Goal: Task Accomplishment & Management: Manage account settings

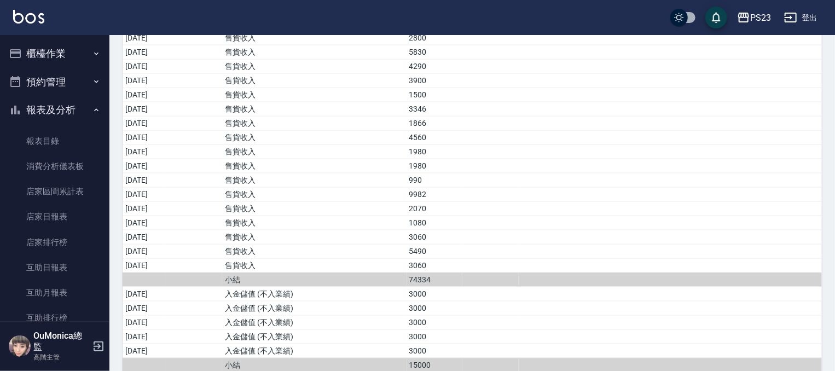
scroll to position [810, 0]
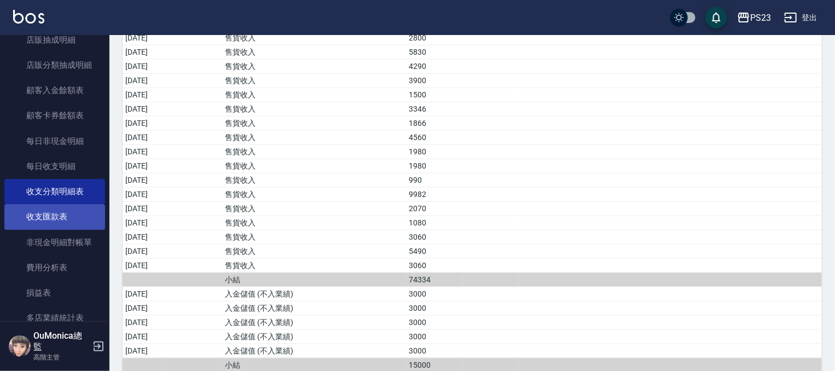
click at [72, 222] on link "收支匯款表" at bounding box center [54, 216] width 101 height 25
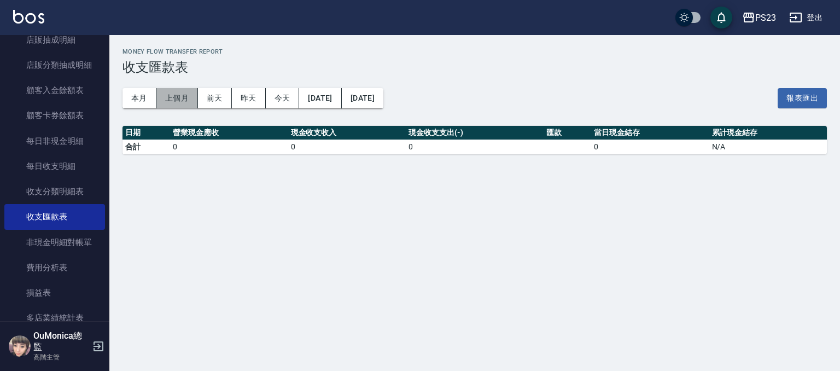
click at [177, 97] on button "上個月" at bounding box center [177, 98] width 42 height 20
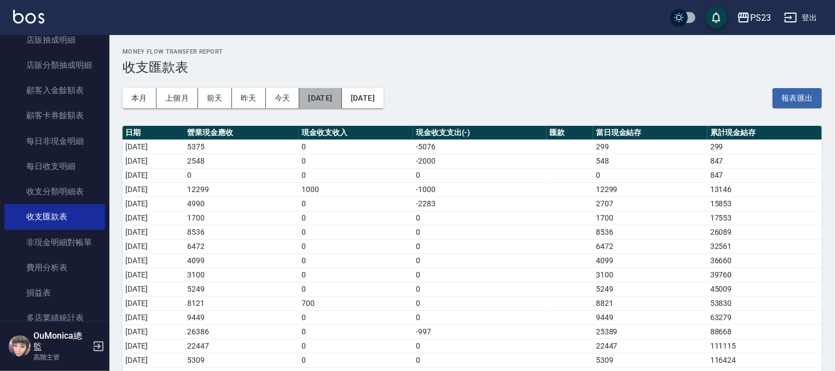
click at [335, 93] on button "[DATE]" at bounding box center [320, 98] width 42 height 20
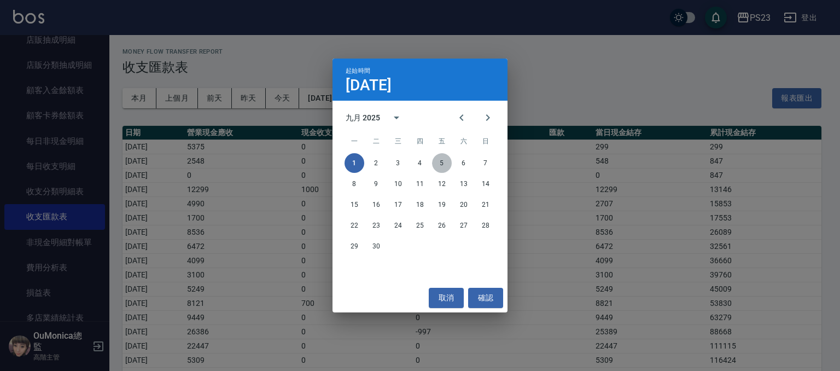
click at [442, 162] on button "5" at bounding box center [442, 163] width 20 height 20
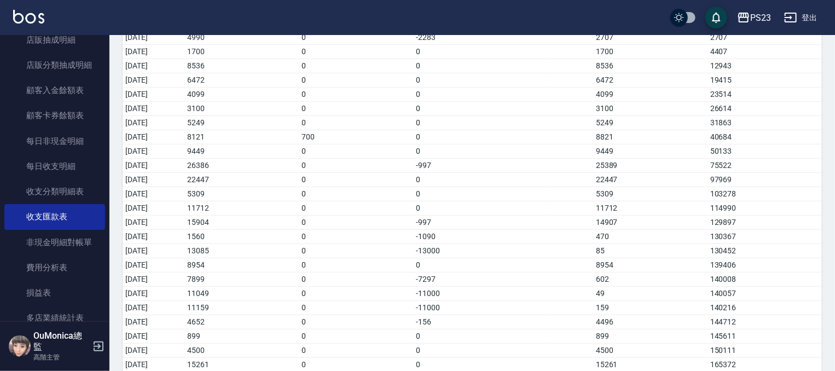
click at [338, 42] on td "0" at bounding box center [356, 37] width 114 height 14
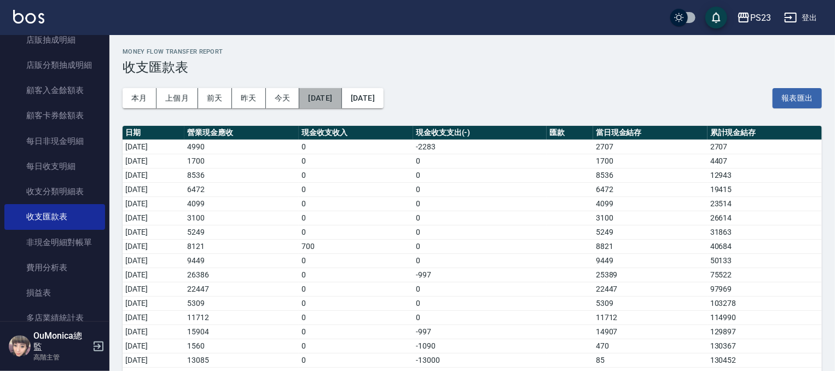
click at [336, 99] on button "2025/09/05" at bounding box center [320, 98] width 42 height 20
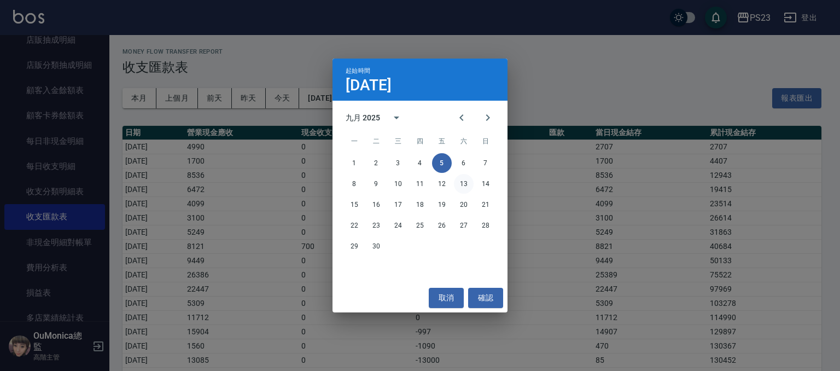
click at [461, 182] on button "13" at bounding box center [464, 184] width 20 height 20
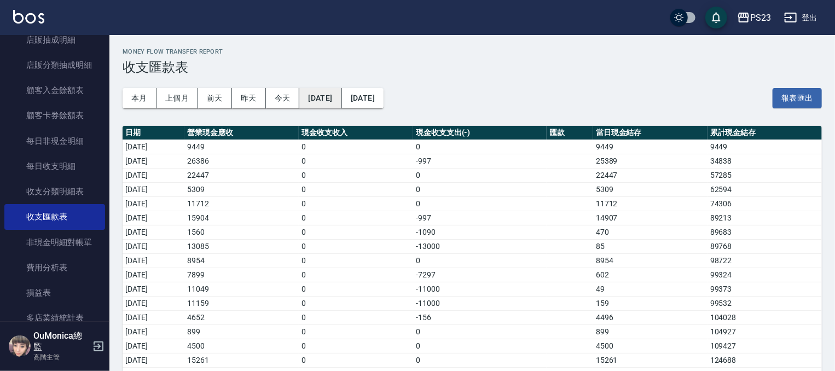
click at [339, 102] on button "2025/09/13" at bounding box center [320, 98] width 42 height 20
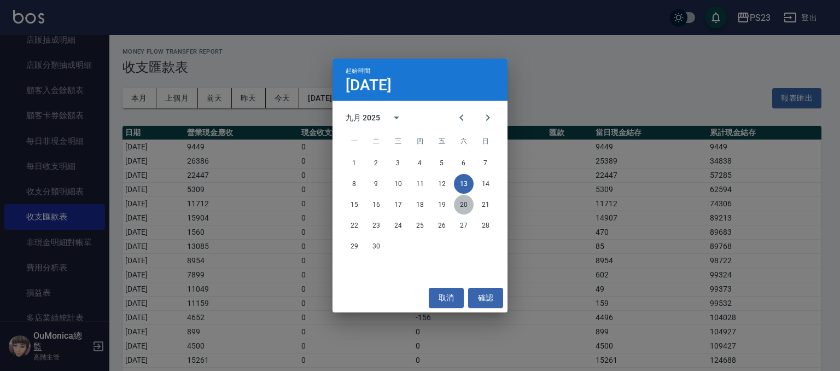
click at [466, 206] on button "20" at bounding box center [464, 205] width 20 height 20
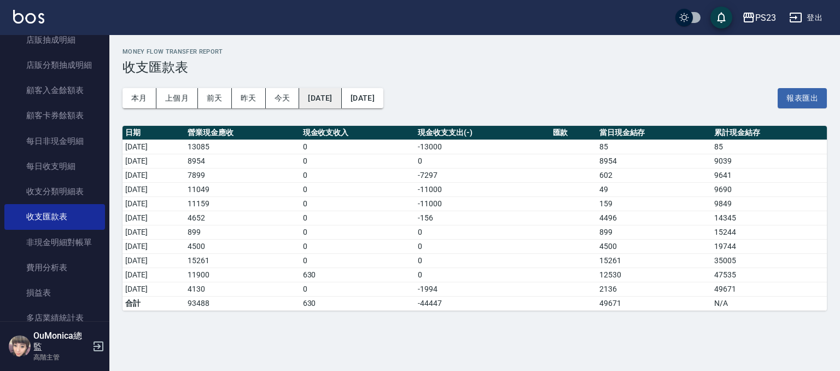
click at [334, 95] on button "2025/09/20" at bounding box center [320, 98] width 42 height 20
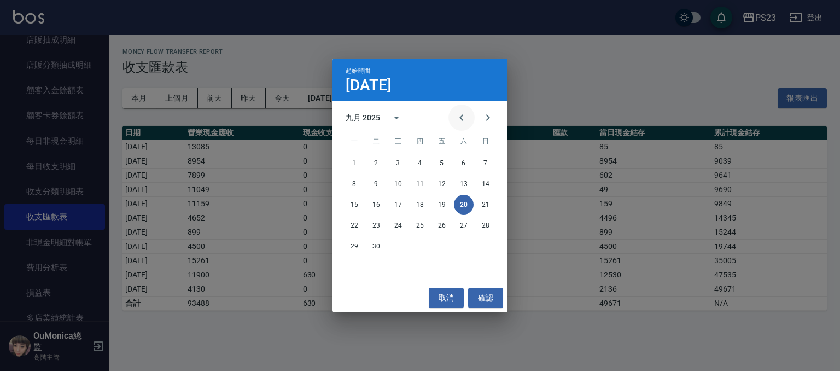
click at [464, 112] on icon "Previous month" at bounding box center [461, 117] width 13 height 13
click at [486, 118] on icon "Next month" at bounding box center [487, 117] width 13 height 13
click at [442, 158] on button "1" at bounding box center [442, 163] width 20 height 20
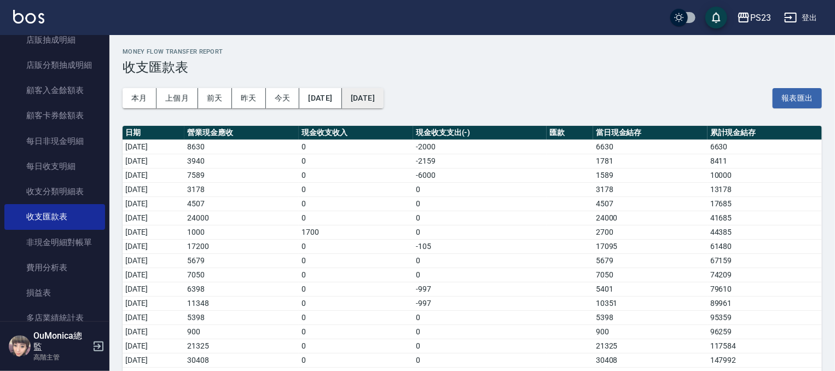
click at [383, 97] on button "2025/09/30" at bounding box center [363, 98] width 42 height 20
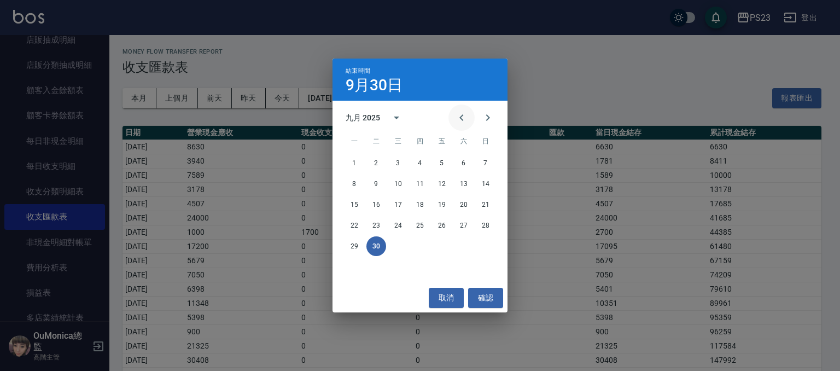
click at [457, 119] on icon "Previous month" at bounding box center [461, 117] width 13 height 13
click at [488, 118] on icon "Next month" at bounding box center [487, 117] width 13 height 13
click at [484, 246] on button "31" at bounding box center [486, 246] width 20 height 20
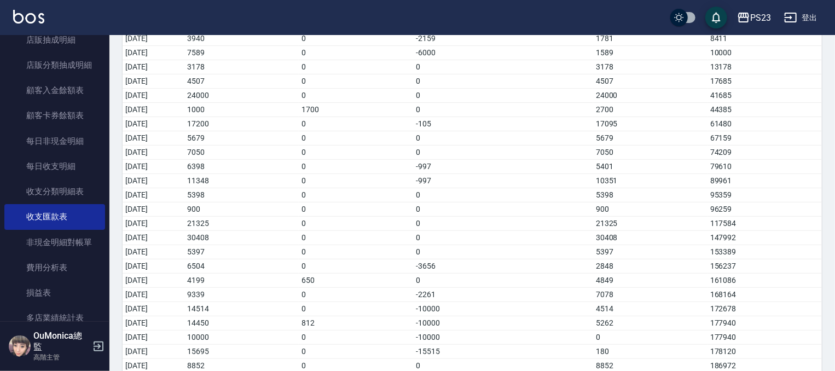
scroll to position [129, 0]
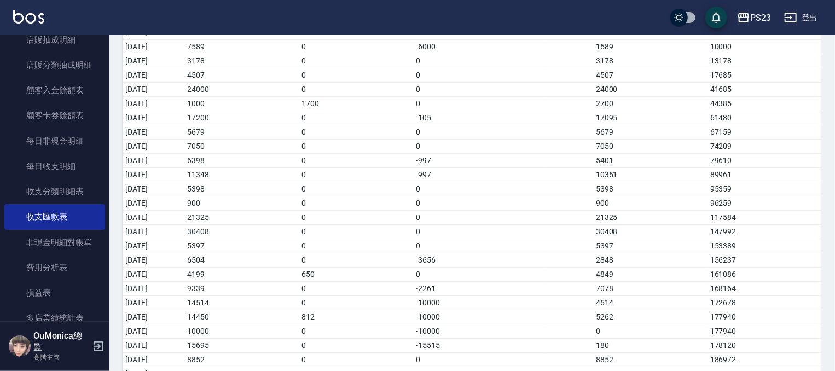
drag, startPoint x: 805, startPoint y: 130, endPoint x: 805, endPoint y: 136, distance: 6.0
click at [805, 136] on td "67159" at bounding box center [764, 132] width 114 height 14
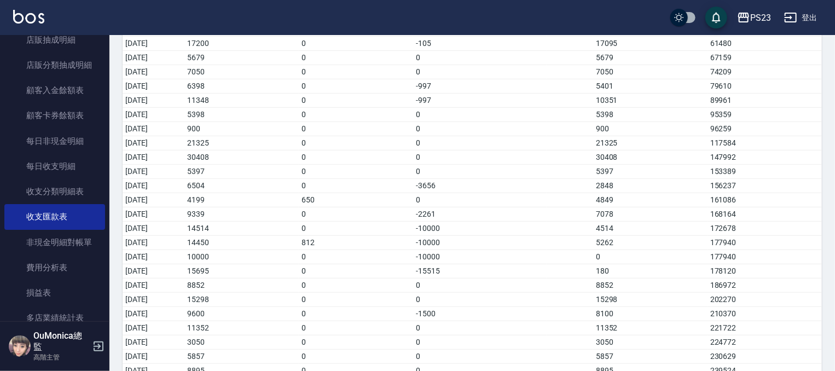
scroll to position [233, 0]
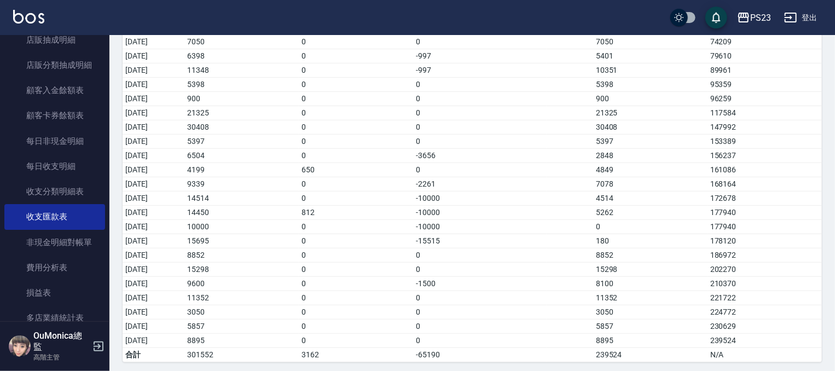
click at [823, 173] on div "Money Flow Transfer Report 收支匯款表 本月 上個月 前天 昨天 今天 2025/08/01 2025/08/31 報表匯出 日期 …" at bounding box center [471, 88] width 725 height 573
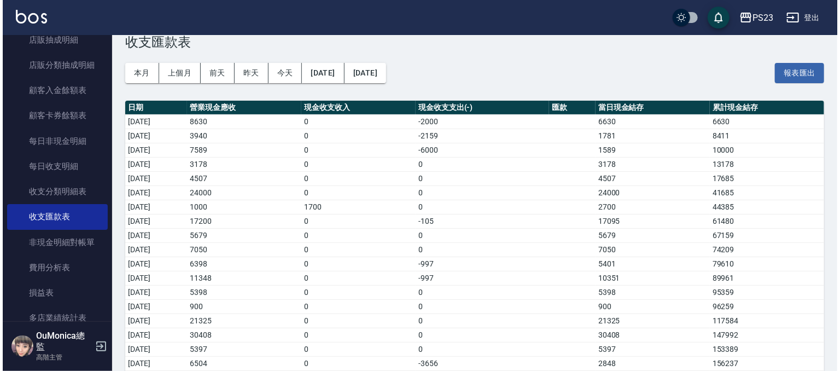
scroll to position [20, 0]
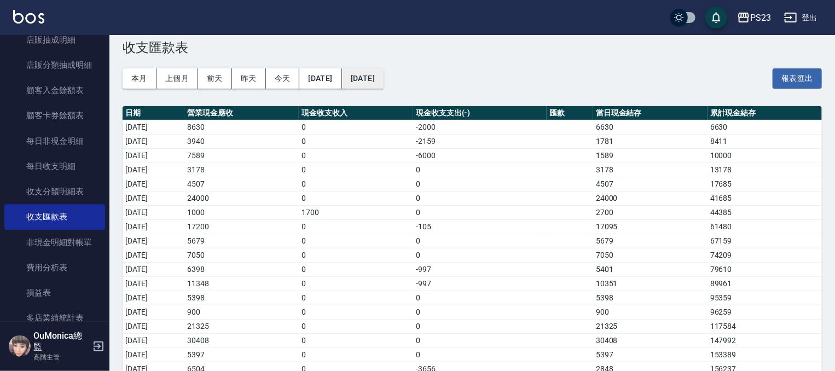
click at [381, 75] on button "2025/08/31" at bounding box center [363, 78] width 42 height 20
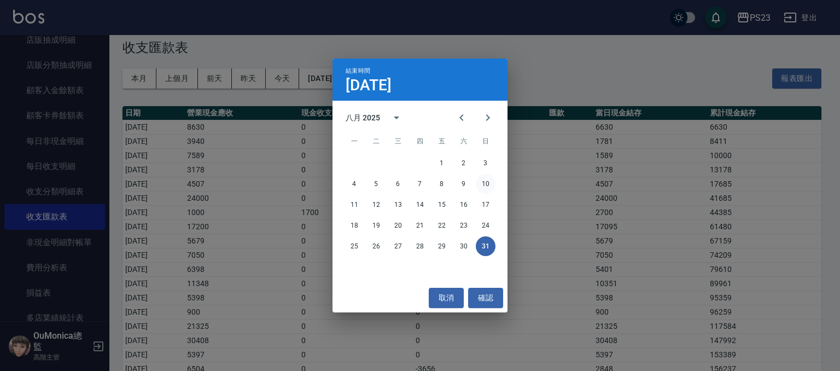
click at [487, 181] on button "10" at bounding box center [486, 184] width 20 height 20
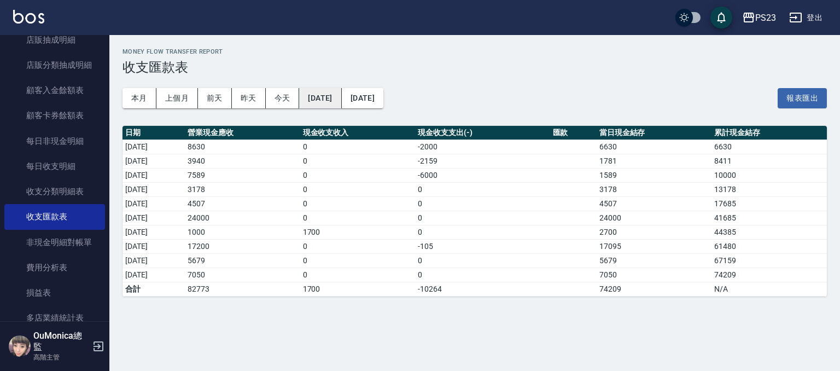
click at [341, 92] on button "2025/08/01" at bounding box center [320, 98] width 42 height 20
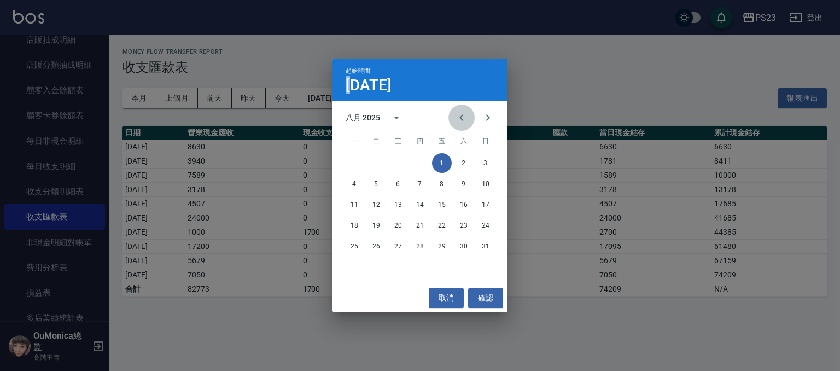
click at [455, 112] on button "Previous month" at bounding box center [462, 117] width 26 height 26
click at [376, 160] on button "1" at bounding box center [377, 163] width 20 height 20
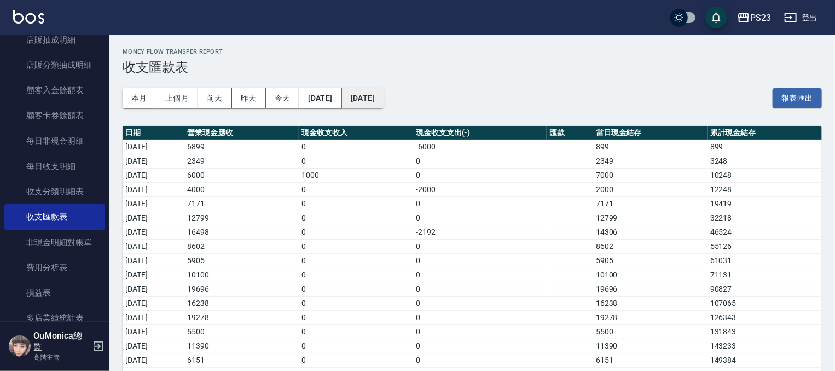
click at [383, 98] on button "2025/08/10" at bounding box center [363, 98] width 42 height 20
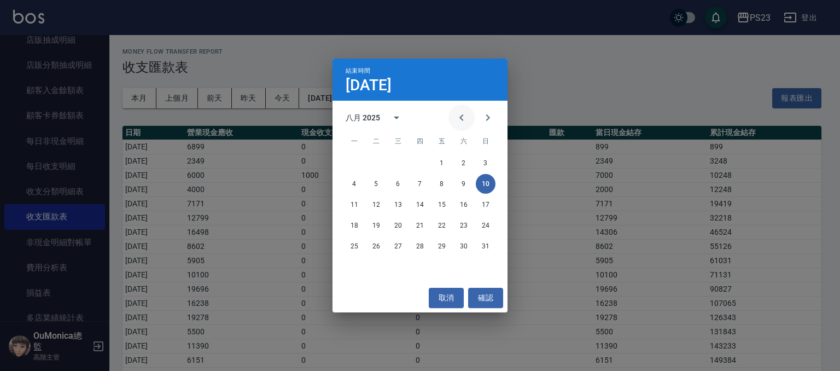
click at [464, 117] on icon "Previous month" at bounding box center [461, 117] width 13 height 13
click at [354, 268] on button "30" at bounding box center [355, 267] width 20 height 20
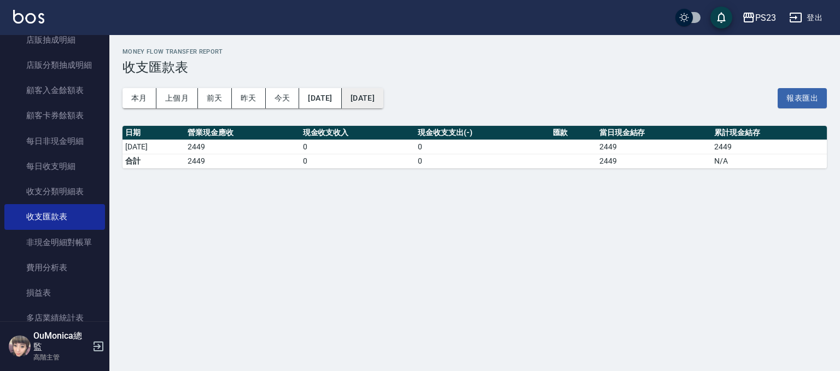
click at [383, 106] on button "2025/06/30" at bounding box center [363, 98] width 42 height 20
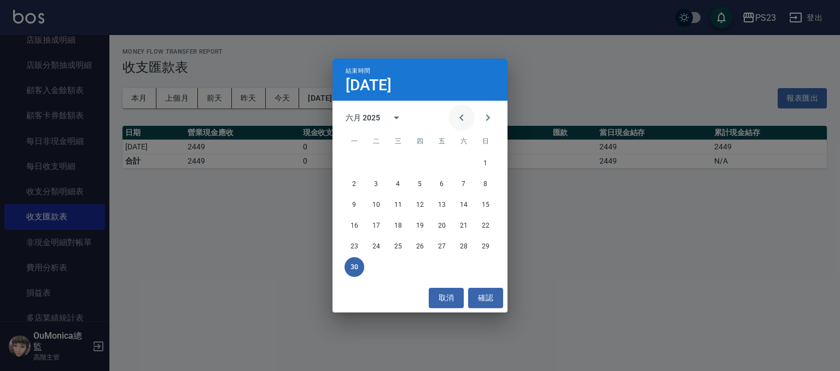
click at [456, 114] on icon "Previous month" at bounding box center [461, 117] width 13 height 13
click at [398, 245] on button "30" at bounding box center [398, 246] width 20 height 20
click at [398, 245] on div "Money Flow Transfer Report 收支匯款表 本月 上個月 前天 昨天 今天 2025/06/30 2025/06/30 報表匯出 日期 …" at bounding box center [420, 185] width 840 height 371
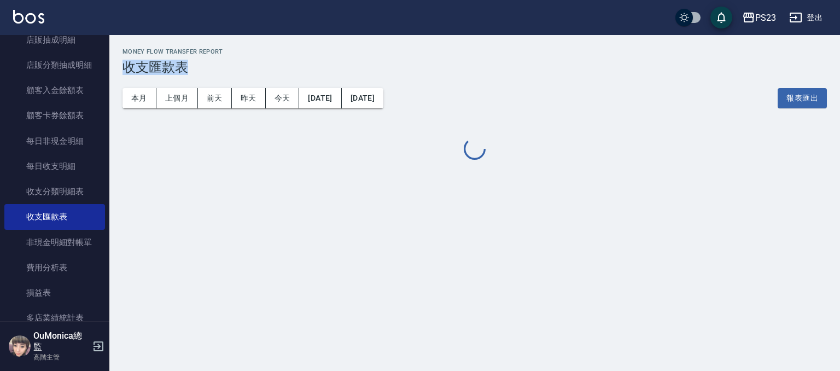
click at [398, 245] on div "Money Flow Transfer Report 收支匯款表 本月 上個月 前天 昨天 今天 2025/04/30 2025/04/30 報表匯出" at bounding box center [420, 185] width 840 height 371
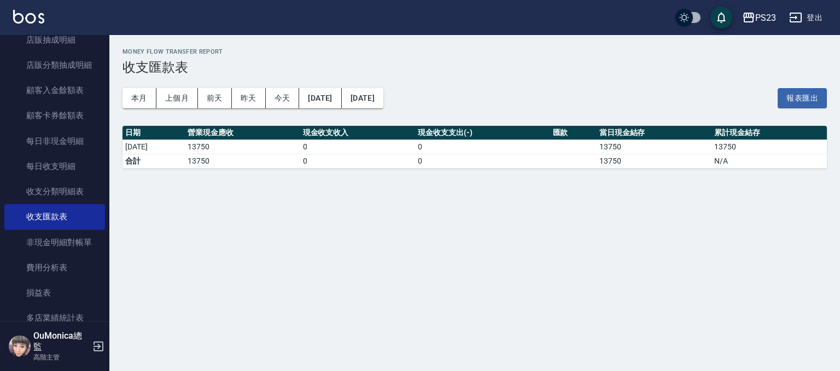
drag, startPoint x: 416, startPoint y: 228, endPoint x: 437, endPoint y: 181, distance: 50.9
click at [434, 189] on div "Money Flow Transfer Report 收支匯款表 本月 上個月 前天 昨天 今天 2025/04/30 2025/04/30 報表匯出 日期 …" at bounding box center [420, 185] width 840 height 371
click at [383, 106] on button "2025/04/30" at bounding box center [363, 98] width 42 height 20
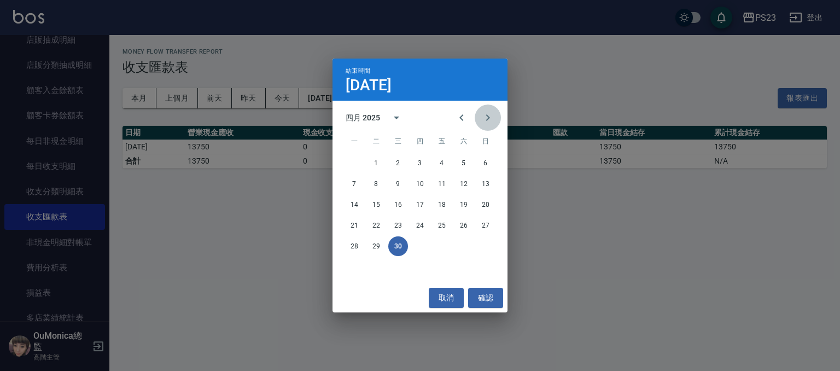
click at [487, 113] on icon "Next month" at bounding box center [487, 117] width 13 height 13
click at [410, 243] on div "28 29 30 31" at bounding box center [420, 246] width 175 height 20
click at [415, 246] on button "31" at bounding box center [420, 246] width 20 height 20
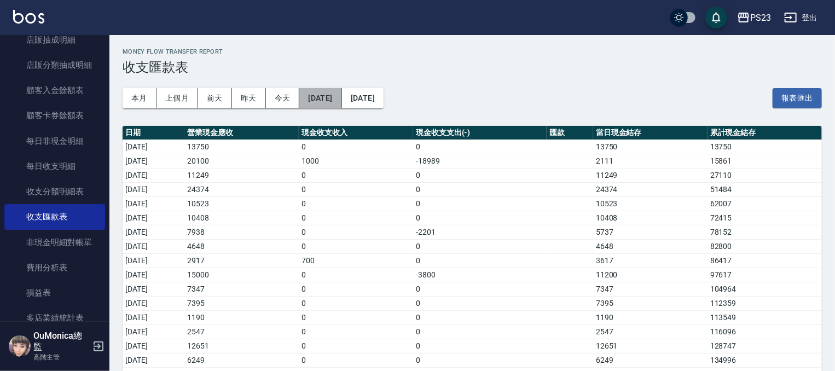
click at [333, 90] on button "2025/04/30" at bounding box center [320, 98] width 42 height 20
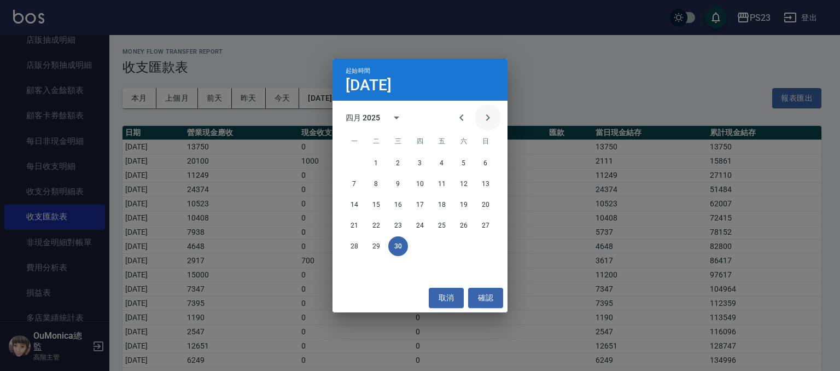
click at [488, 112] on icon "Next month" at bounding box center [487, 117] width 13 height 13
click at [380, 161] on button "1" at bounding box center [377, 163] width 20 height 20
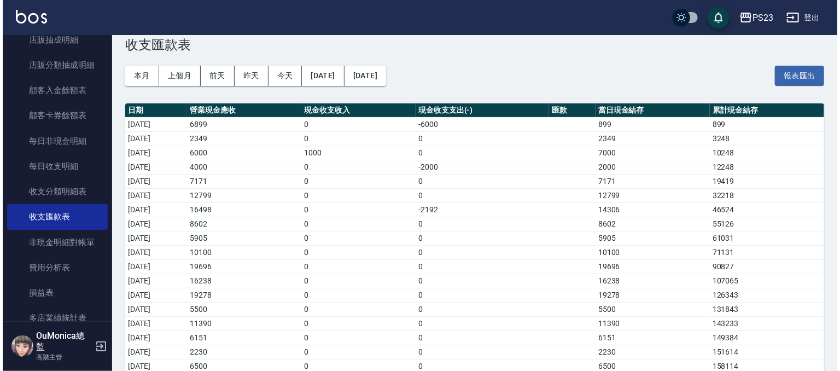
scroll to position [20, 0]
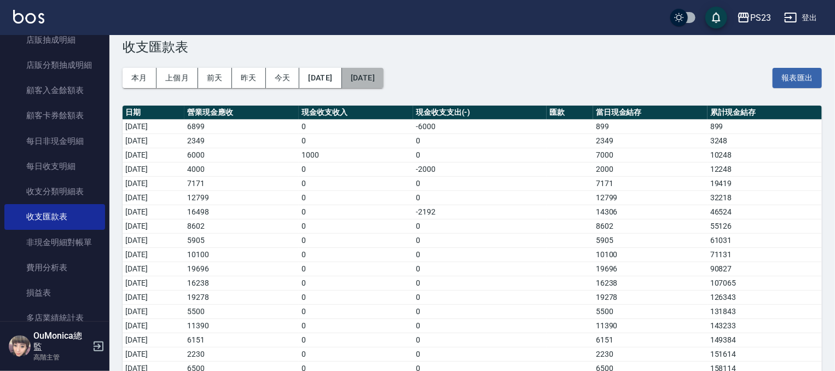
click at [383, 75] on button "2025/07/31" at bounding box center [363, 78] width 42 height 20
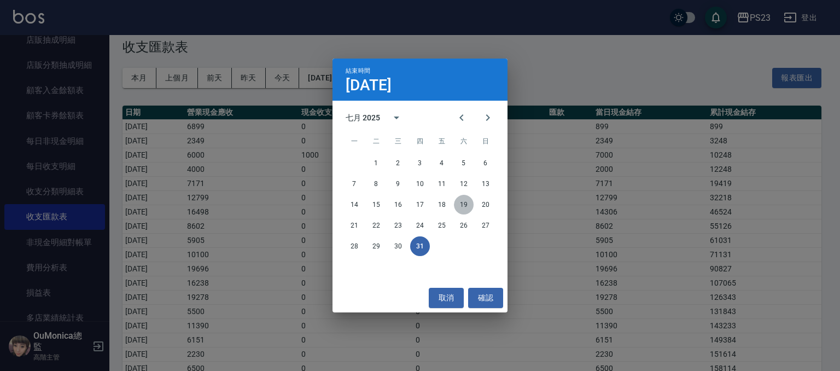
click at [462, 202] on button "19" at bounding box center [464, 205] width 20 height 20
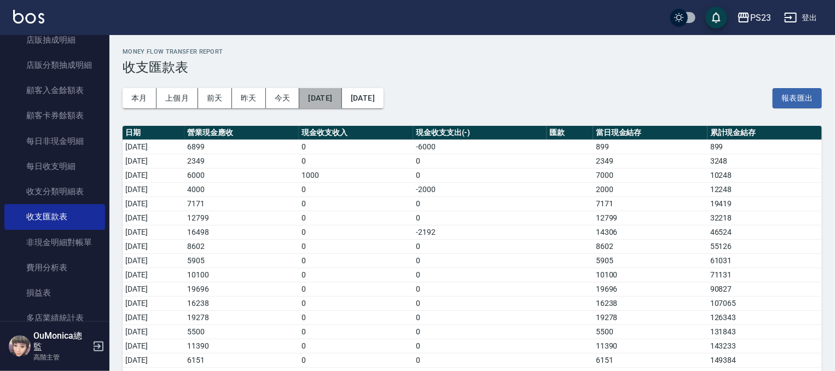
click at [341, 102] on button "2025/07/01" at bounding box center [320, 98] width 42 height 20
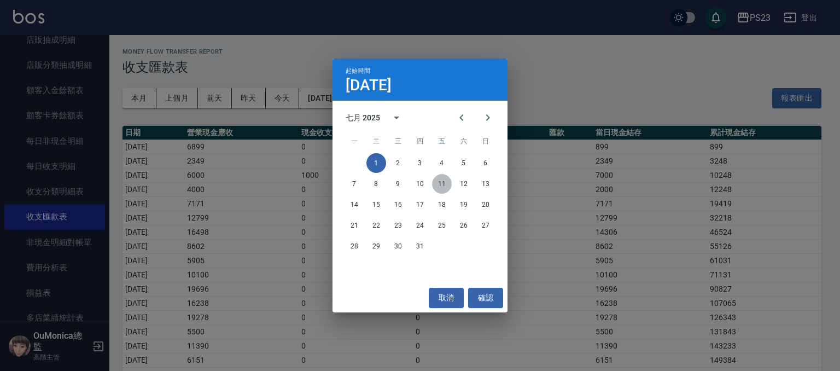
click at [441, 180] on button "11" at bounding box center [442, 184] width 20 height 20
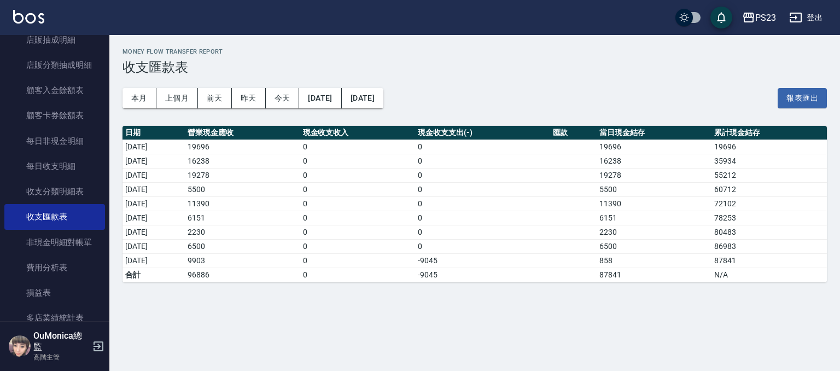
drag, startPoint x: 103, startPoint y: 215, endPoint x: 109, endPoint y: 237, distance: 23.1
click at [107, 242] on nav "櫃檯作業 打帳單 帳單列表 掛單列表 座位開單 營業儀表板 現金收支登錄 高階收支登錄 材料自購登錄 每日結帳 排班表 現場電腦打卡 掃碼打卡 預約管理 預約…" at bounding box center [54, 178] width 109 height 286
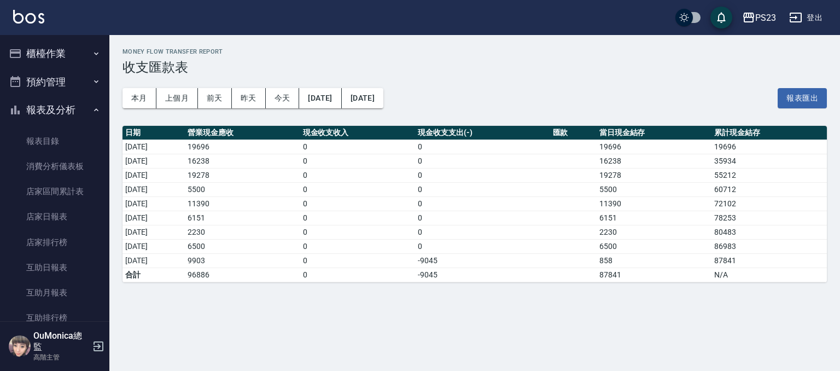
click at [135, 49] on h2 "Money Flow Transfer Report" at bounding box center [475, 51] width 705 height 7
click at [135, 45] on div "Money Flow Transfer Report 收支匯款表 本月 上個月 前天 昨天 今天 2025/07/11 2025/07/19 報表匯出 日期 …" at bounding box center [474, 165] width 731 height 260
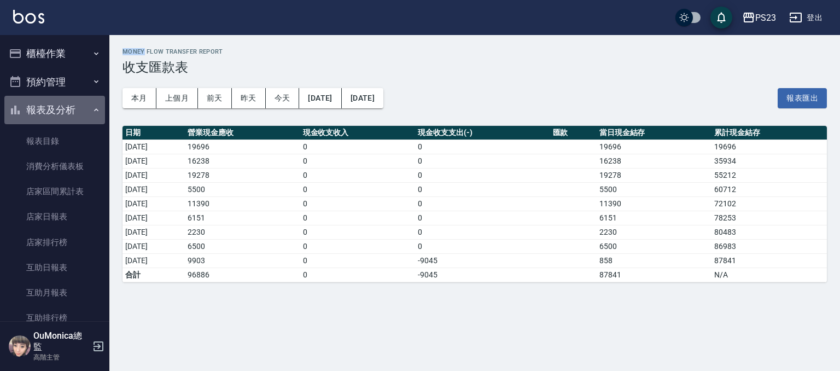
click at [85, 104] on button "報表及分析" at bounding box center [54, 110] width 101 height 28
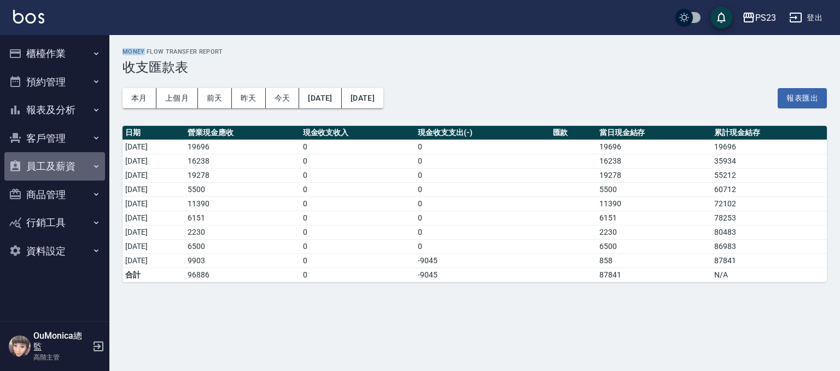
click at [58, 170] on button "員工及薪資" at bounding box center [54, 166] width 101 height 28
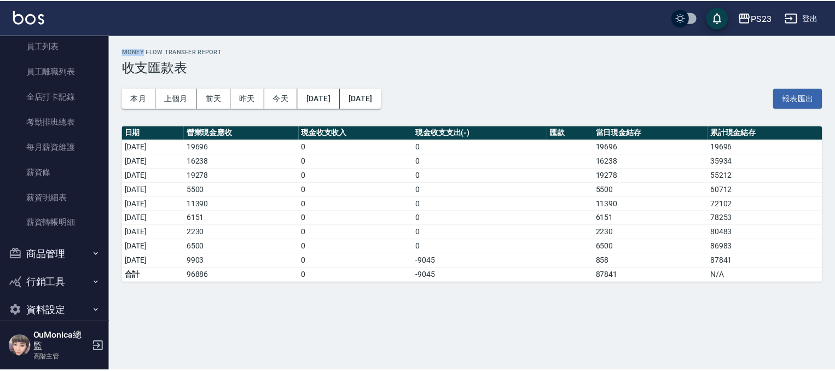
scroll to position [153, 0]
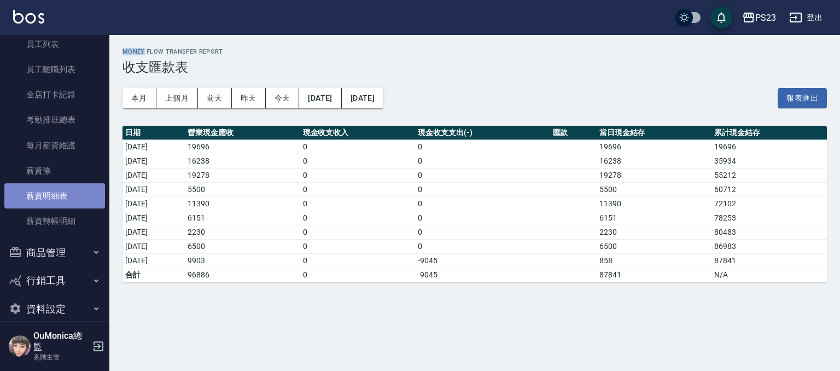
click at [65, 196] on link "薪資明細表" at bounding box center [54, 195] width 101 height 25
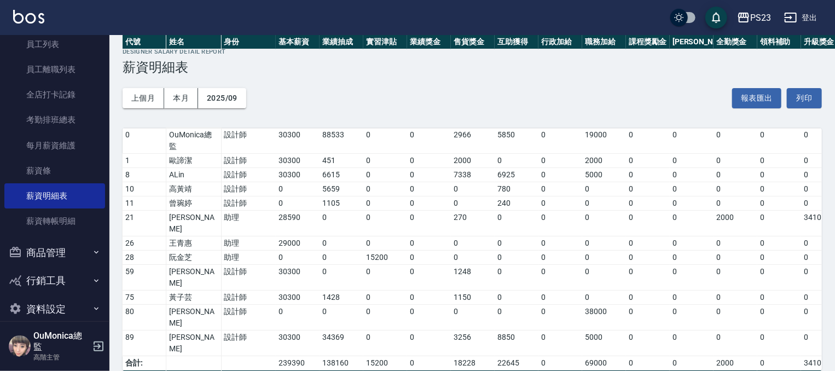
scroll to position [134, 0]
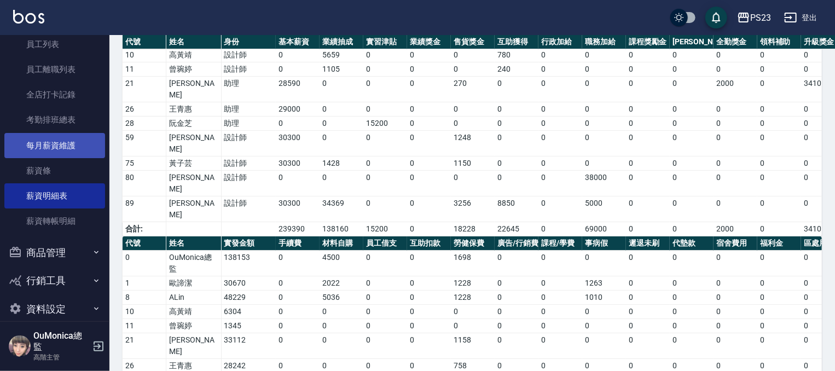
click at [59, 150] on link "每月薪資維護" at bounding box center [54, 145] width 101 height 25
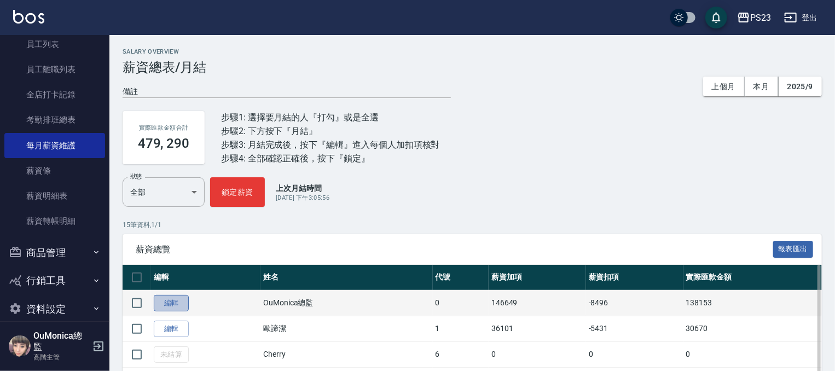
click at [173, 298] on link "編輯" at bounding box center [171, 303] width 35 height 17
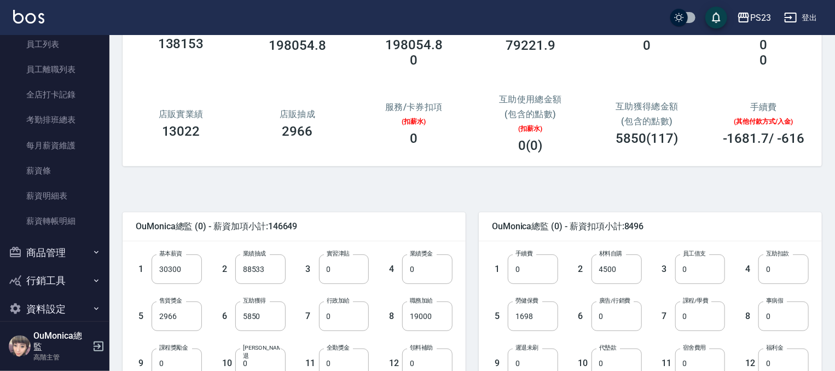
scroll to position [112, 0]
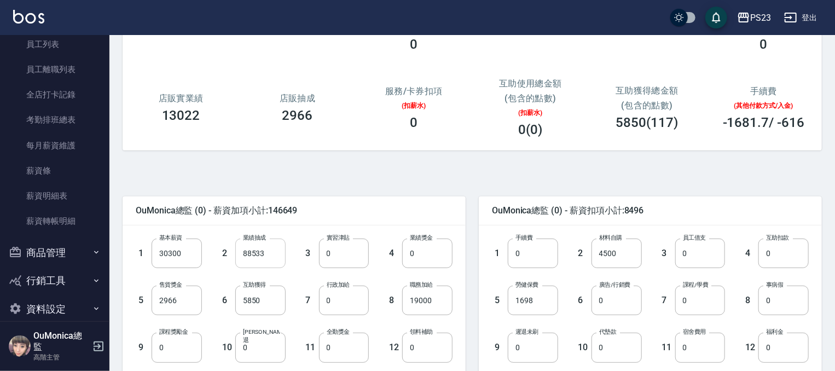
click at [247, 252] on input "88533" at bounding box center [260, 254] width 50 height 30
type input "68728"
click at [827, 196] on div "Salary Edit OuMonica總監 2025/09 薪資表 備註 備註 實際匯款金額 118348 總實業績 198054.8 指定實業績 不指定實…" at bounding box center [471, 261] width 725 height 676
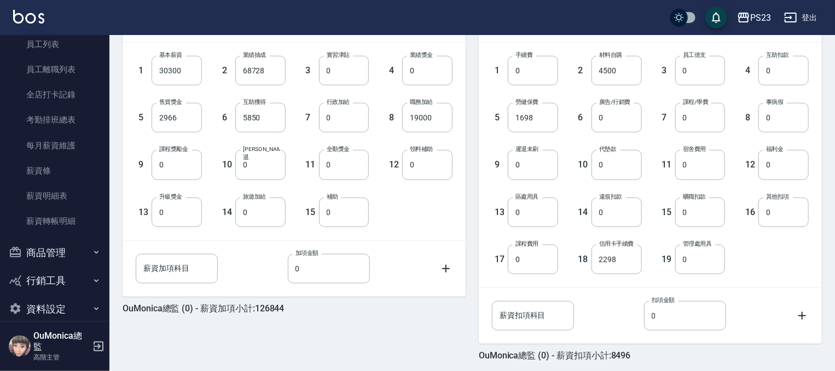
scroll to position [304, 0]
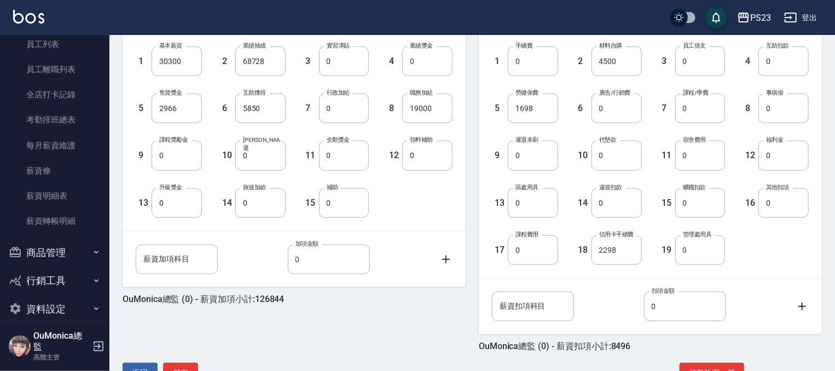
click at [825, 267] on div "Salary Edit OuMonica總監 2025/09 薪資表 備註 備註 實際匯款金額 118348 總實業績 198054.8 指定實業績 不指定實…" at bounding box center [471, 69] width 725 height 676
drag, startPoint x: 823, startPoint y: 289, endPoint x: 803, endPoint y: 277, distance: 23.8
click at [822, 288] on div "Salary Edit OuMonica總監 2025/09 薪資表 備註 備註 實際匯款金額 118348 總實業績 198054.8 指定實業績 不指定實…" at bounding box center [471, 69] width 725 height 676
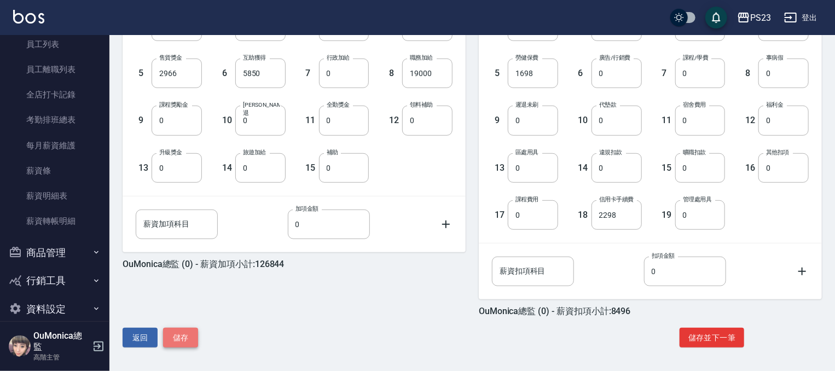
click at [183, 334] on button "儲存" at bounding box center [180, 338] width 35 height 20
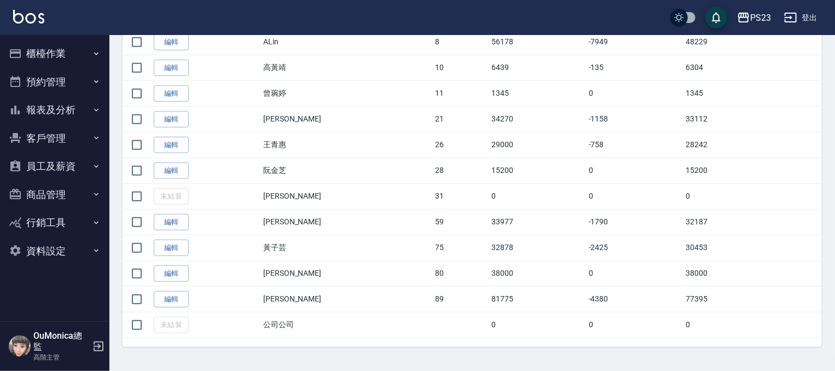
scroll to position [13, 0]
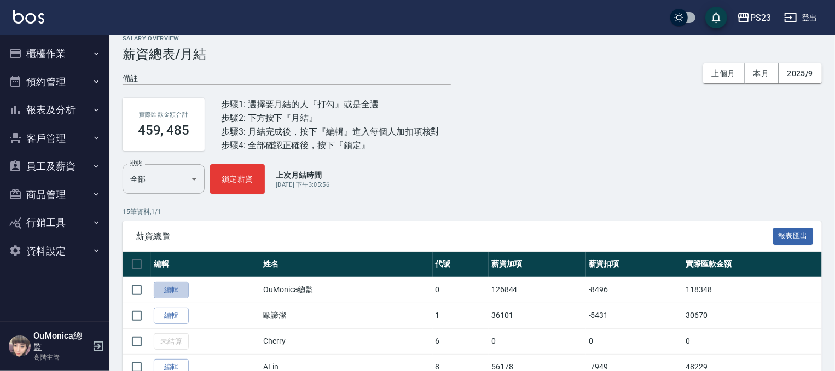
click at [183, 290] on link "編輯" at bounding box center [171, 290] width 35 height 17
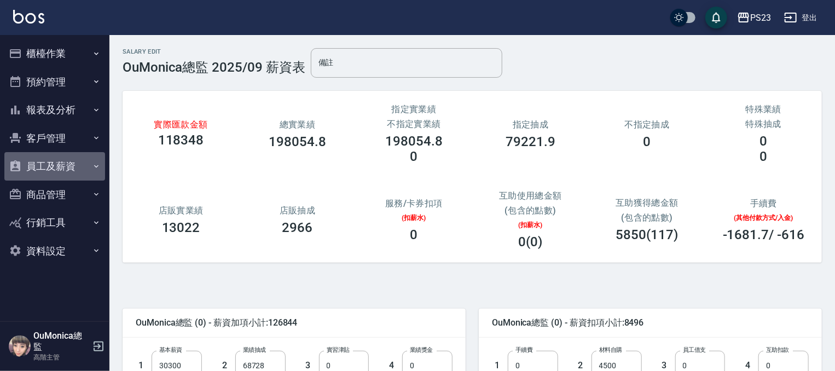
click at [48, 176] on button "員工及薪資" at bounding box center [54, 166] width 101 height 28
click at [50, 176] on button "員工及薪資" at bounding box center [54, 166] width 101 height 28
click at [85, 160] on button "員工及薪資" at bounding box center [54, 166] width 101 height 28
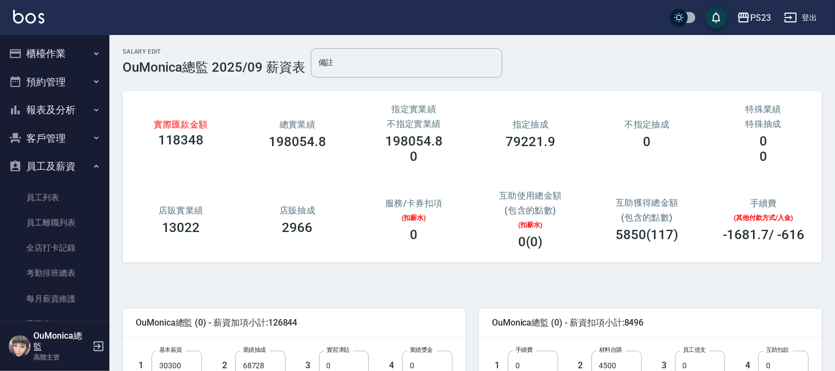
click at [85, 160] on button "員工及薪資" at bounding box center [54, 166] width 101 height 28
click at [82, 163] on button "員工及薪資" at bounding box center [54, 166] width 101 height 28
click at [83, 163] on button "員工及薪資" at bounding box center [54, 166] width 101 height 28
click at [102, 184] on button "商品管理" at bounding box center [54, 195] width 101 height 28
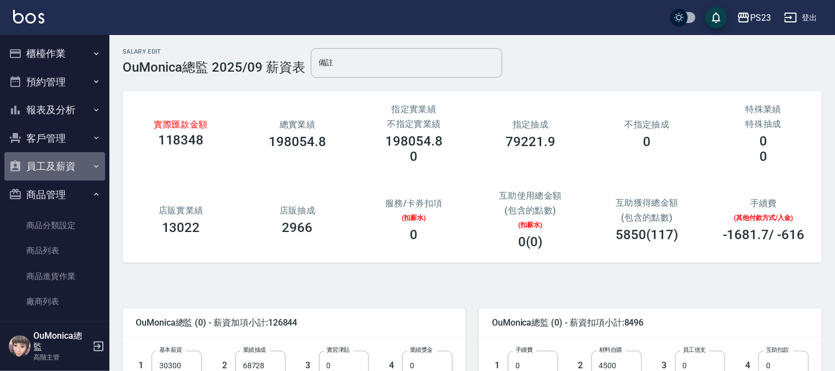
click at [66, 169] on button "員工及薪資" at bounding box center [54, 166] width 101 height 28
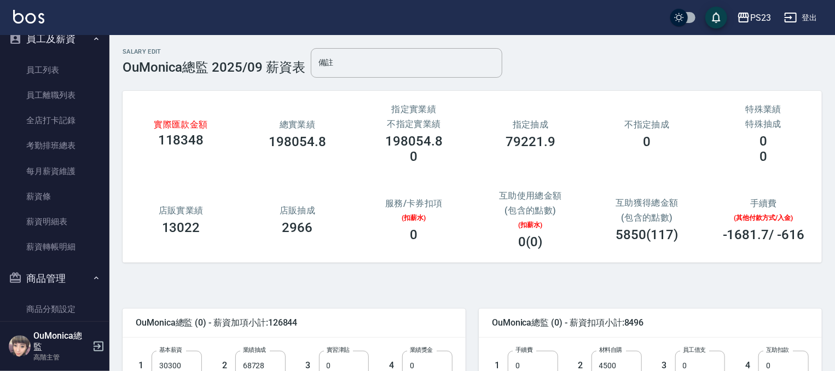
scroll to position [139, 0]
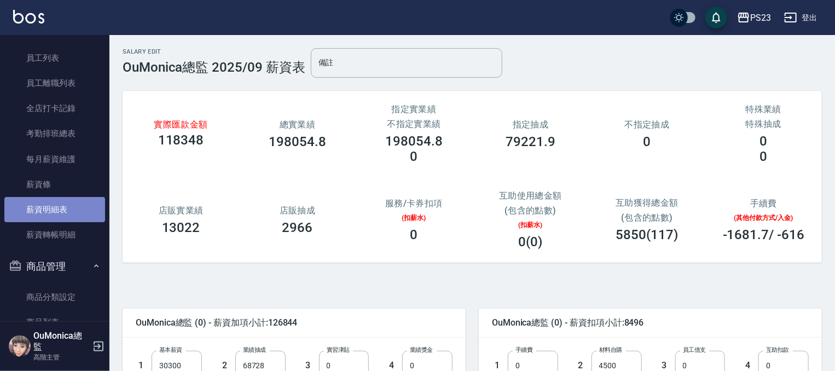
click at [57, 213] on link "薪資明細表" at bounding box center [54, 209] width 101 height 25
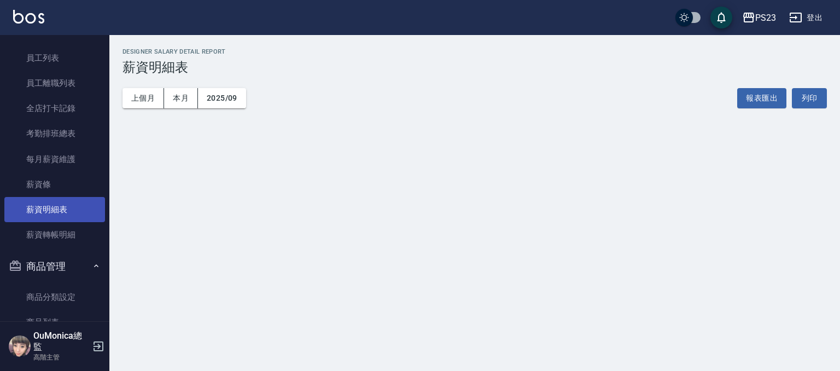
click at [60, 212] on link "薪資明細表" at bounding box center [54, 209] width 101 height 25
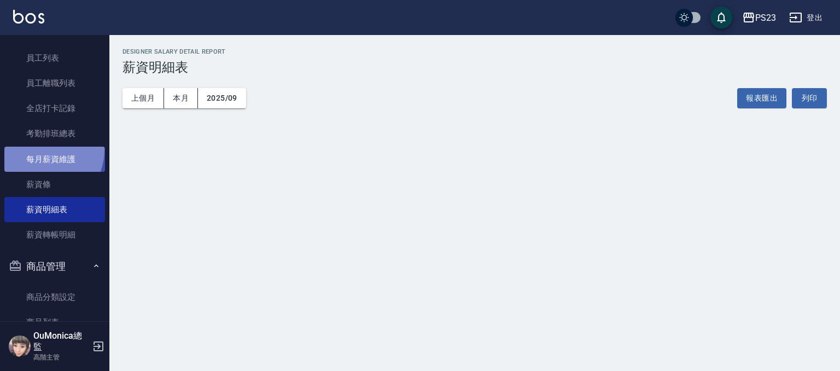
click at [44, 150] on link "每月薪資維護" at bounding box center [54, 159] width 101 height 25
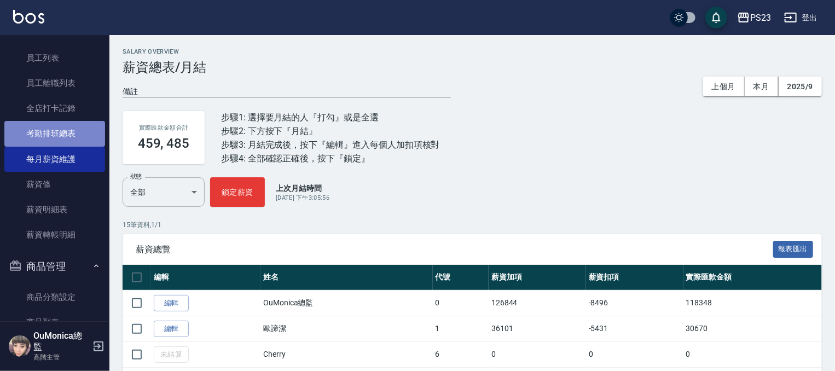
click at [57, 127] on link "考勤排班總表" at bounding box center [54, 133] width 101 height 25
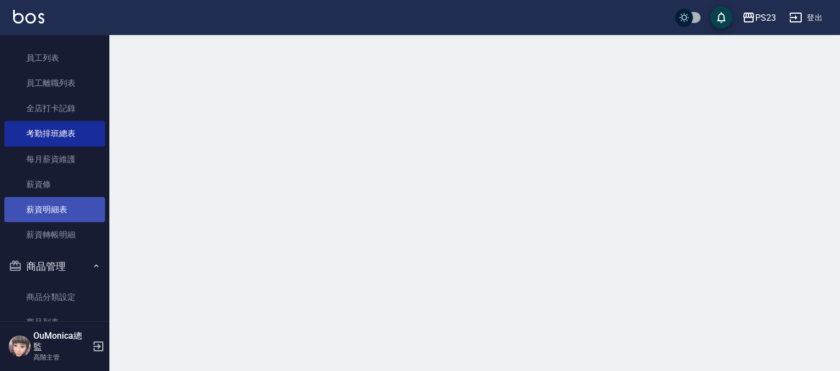
click at [57, 198] on link "薪資明細表" at bounding box center [54, 209] width 101 height 25
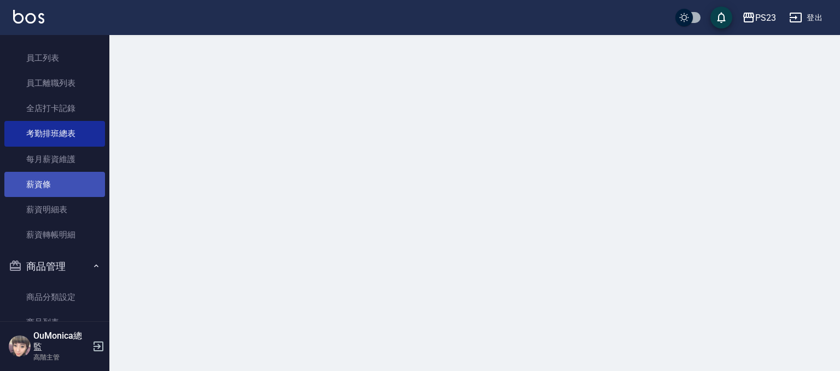
click at [57, 197] on link "薪資明細表" at bounding box center [54, 209] width 101 height 25
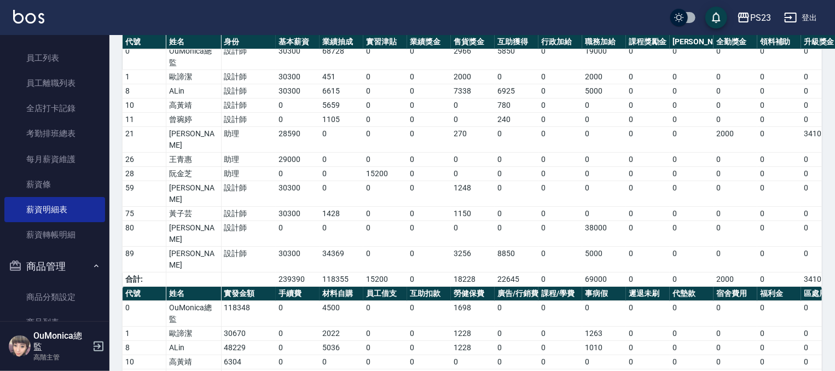
scroll to position [105, 0]
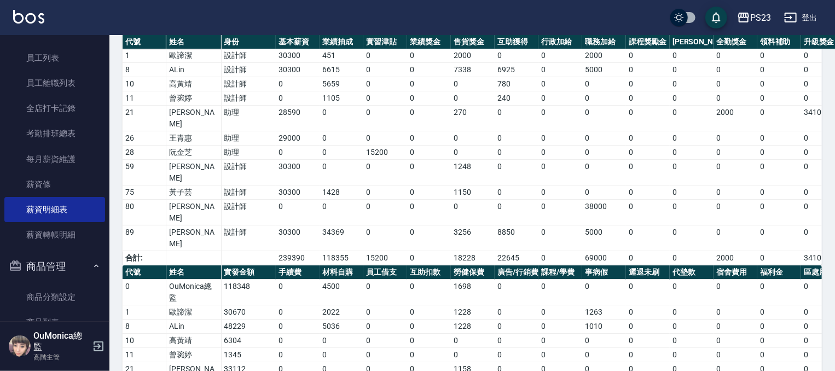
click at [827, 155] on div "PS23 2025-09 薪資明細表 列印時間： [DATE][PHONE_NUMBER]:19 Designer Salary Detail Report …" at bounding box center [471, 232] width 725 height 605
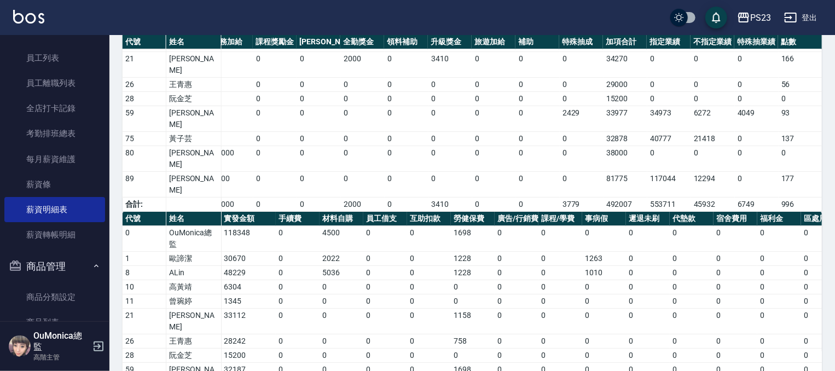
scroll to position [174, 0]
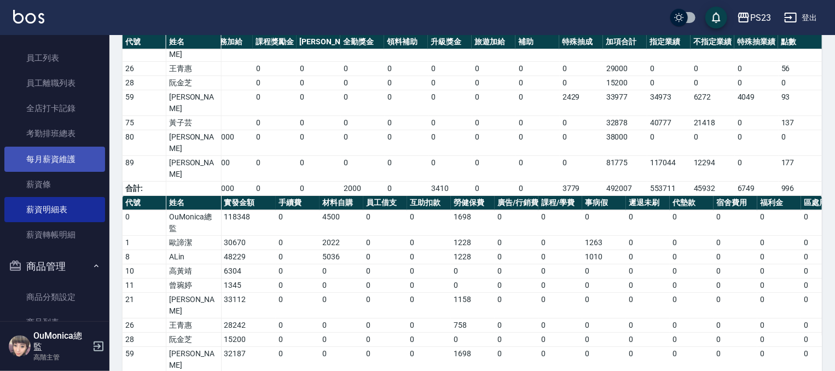
click at [48, 156] on link "每月薪資維護" at bounding box center [54, 159] width 101 height 25
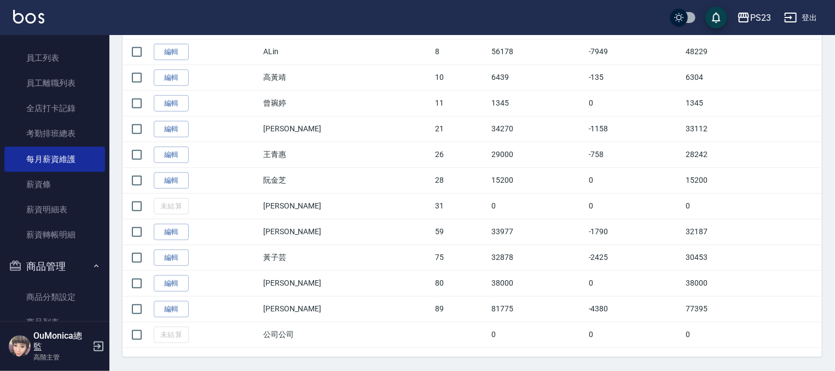
scroll to position [338, 0]
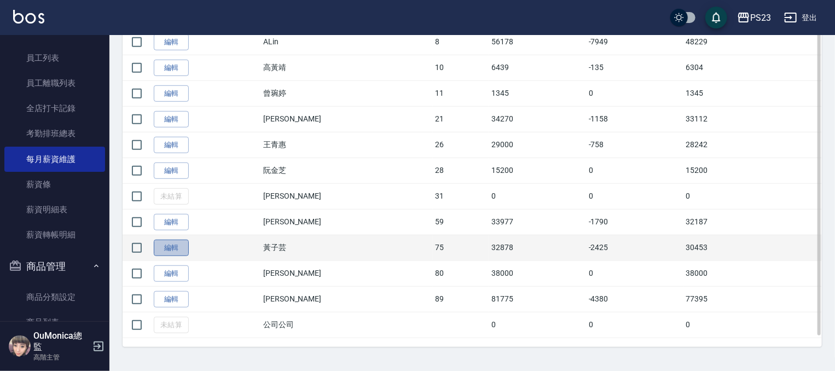
click at [162, 242] on link "編輯" at bounding box center [171, 248] width 35 height 17
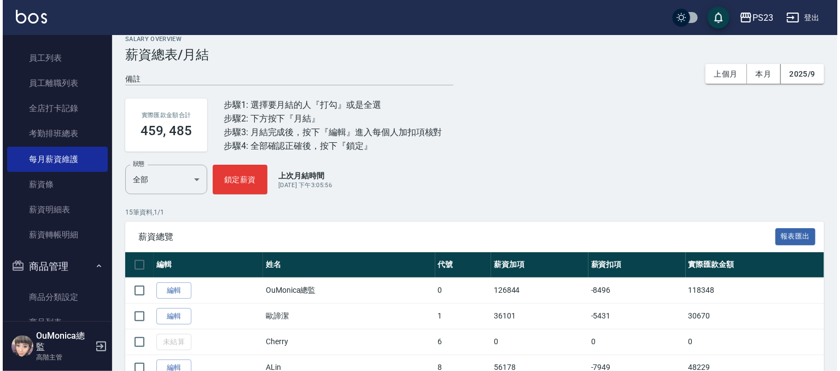
scroll to position [10, 0]
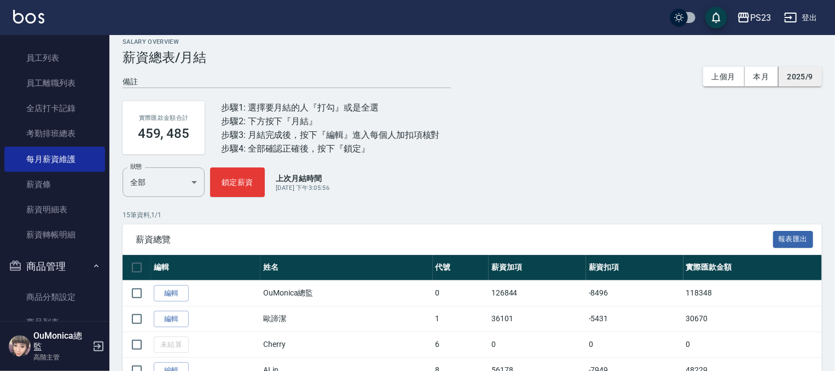
click at [804, 80] on button "2025/9" at bounding box center [799, 77] width 43 height 20
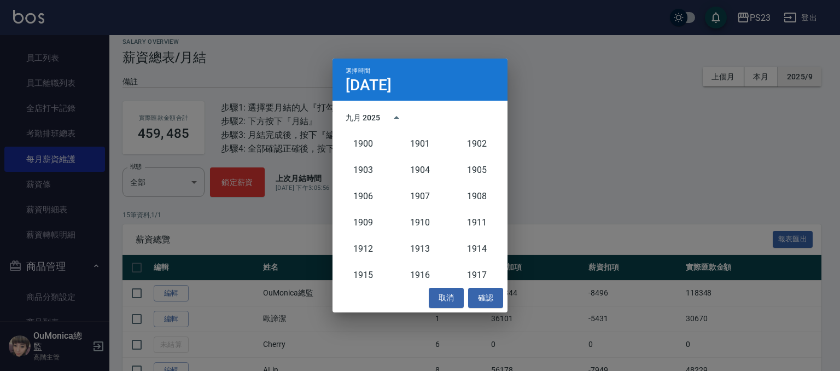
scroll to position [1013, 0]
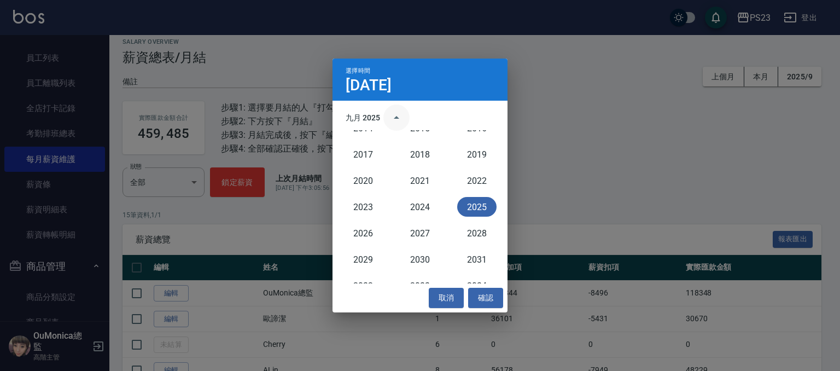
click at [393, 119] on icon "year view is open, switch to calendar view" at bounding box center [396, 117] width 13 height 13
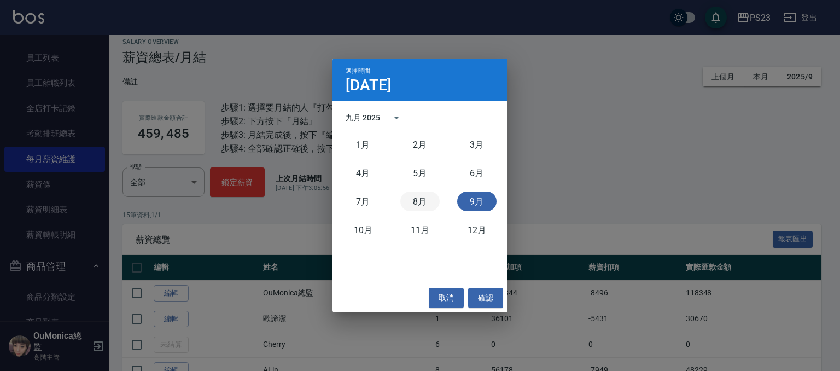
click at [409, 197] on button "8月" at bounding box center [419, 201] width 39 height 20
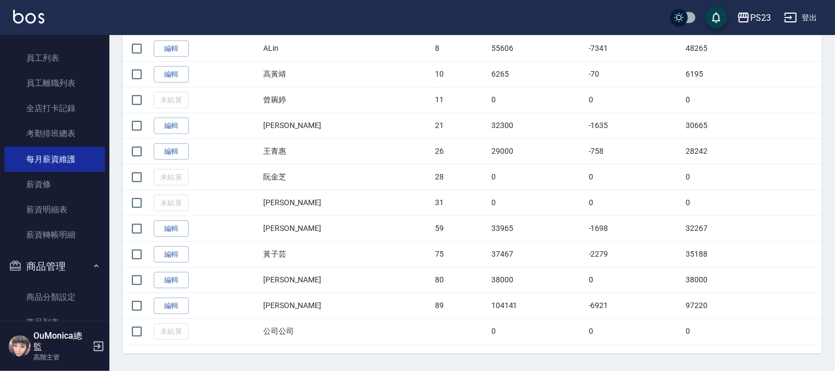
scroll to position [338, 0]
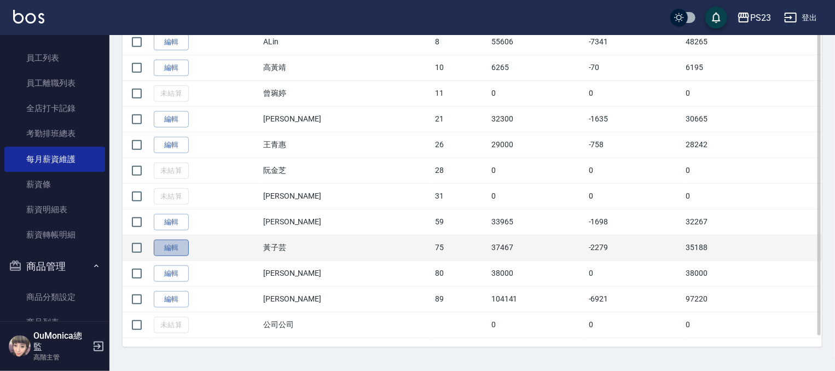
click at [166, 248] on link "編輯" at bounding box center [171, 248] width 35 height 17
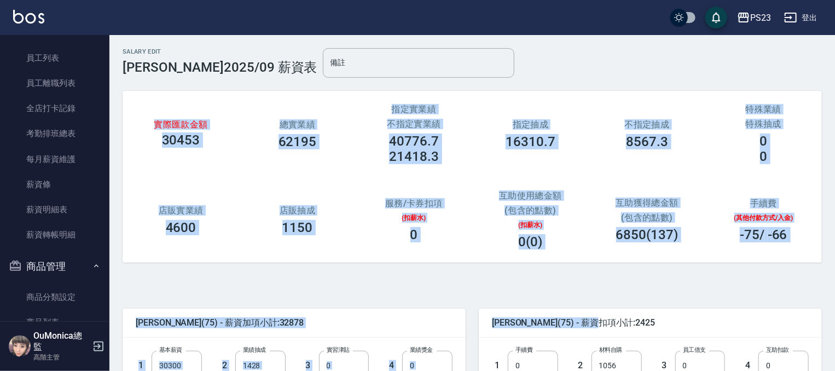
drag, startPoint x: 829, startPoint y: 152, endPoint x: 838, endPoint y: -11, distance: 163.8
click at [835, 0] on html "PS23 登出 櫃檯作業 打帳單 帳單列表 掛單列表 座位開單 營業儀表板 現金收支登錄 高階收支登錄 材料自購登錄 每日結帳 排班表 現場電腦打卡 掃碼打卡…" at bounding box center [417, 355] width 835 height 711
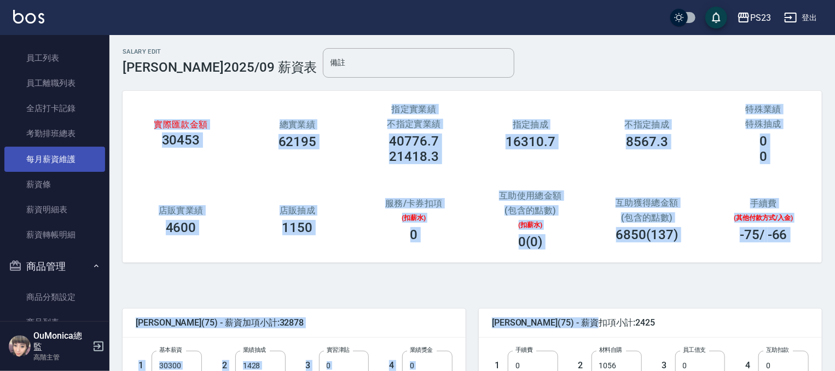
click at [40, 147] on link "每月薪資維護" at bounding box center [54, 159] width 101 height 25
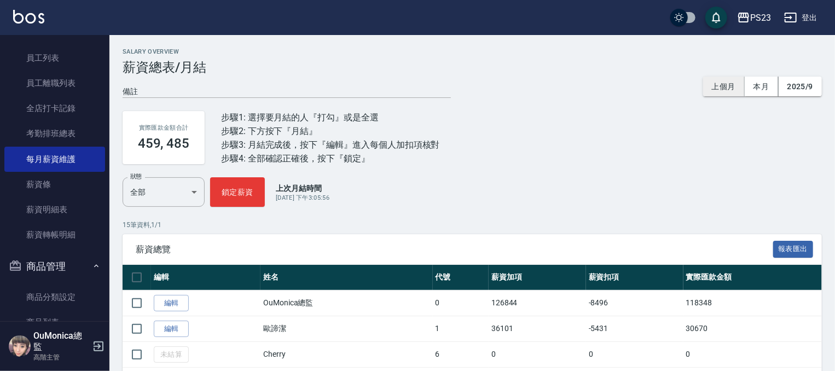
click at [722, 90] on button "上個月" at bounding box center [724, 87] width 42 height 20
click at [759, 88] on button "本月" at bounding box center [761, 87] width 34 height 20
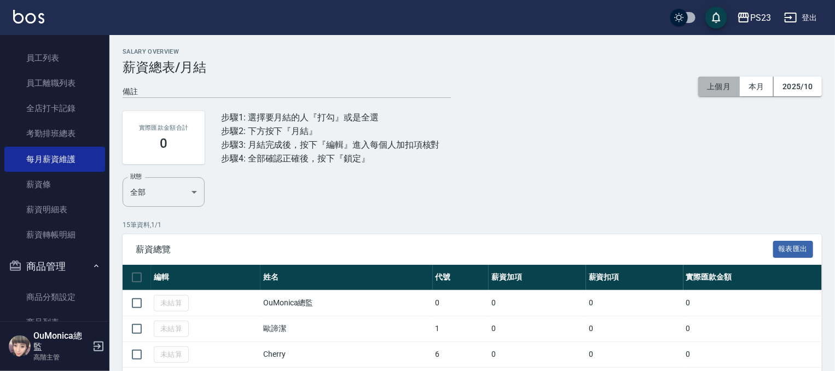
click at [712, 86] on button "上個月" at bounding box center [719, 87] width 42 height 20
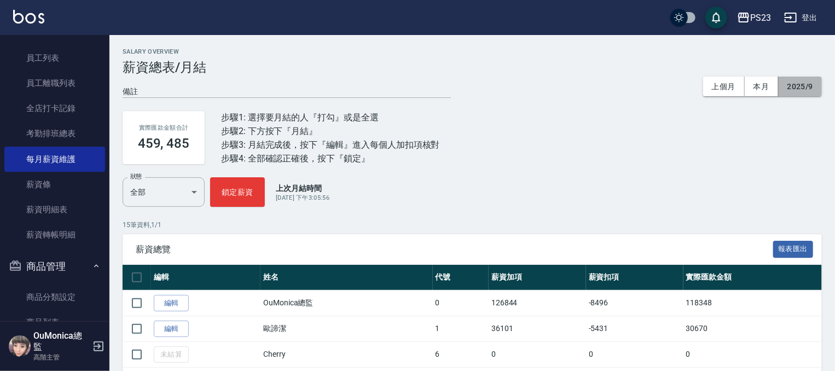
click at [793, 84] on button "2025/9" at bounding box center [799, 87] width 43 height 20
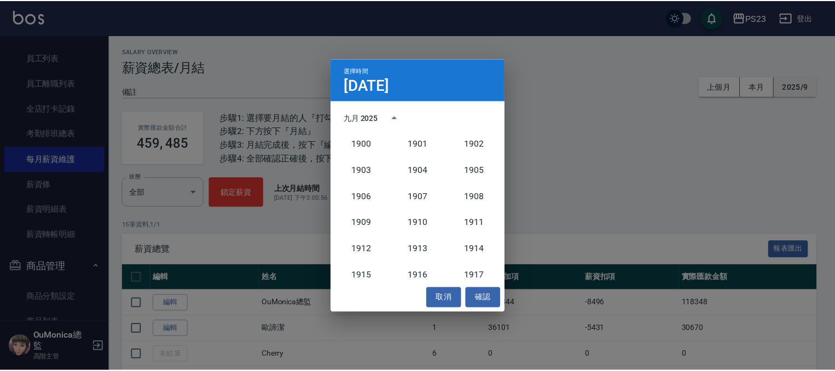
scroll to position [1013, 0]
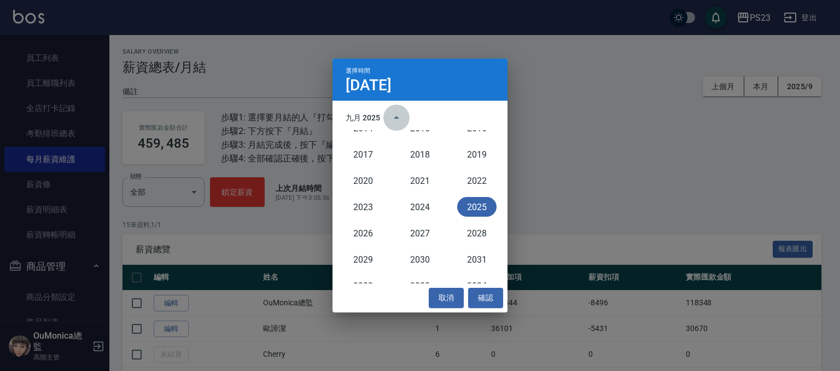
click at [395, 121] on icon "year view is open, switch to calendar view" at bounding box center [396, 117] width 13 height 13
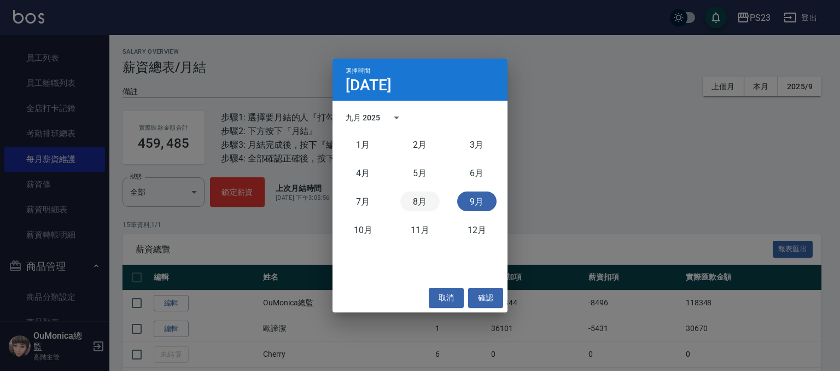
click at [419, 203] on button "8月" at bounding box center [419, 201] width 39 height 20
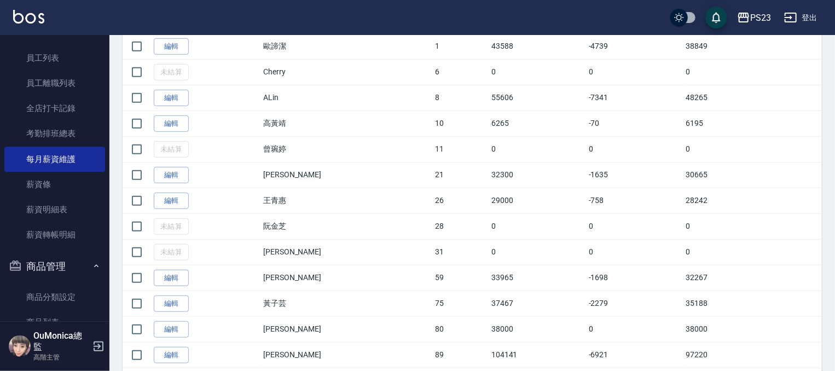
scroll to position [300, 0]
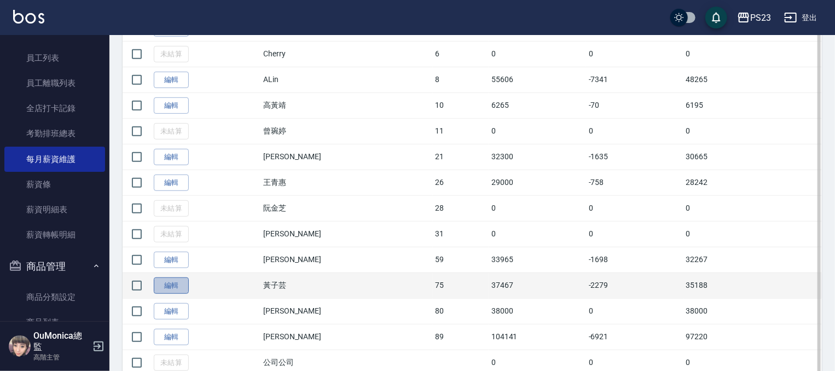
click at [182, 286] on link "編輯" at bounding box center [171, 285] width 35 height 17
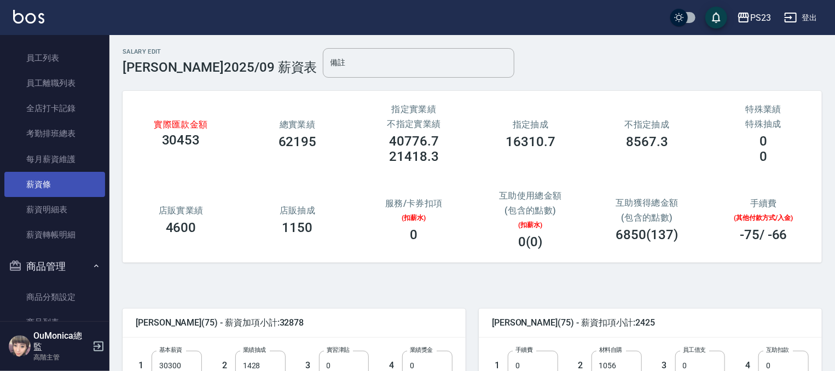
click at [33, 187] on link "薪資條" at bounding box center [54, 184] width 101 height 25
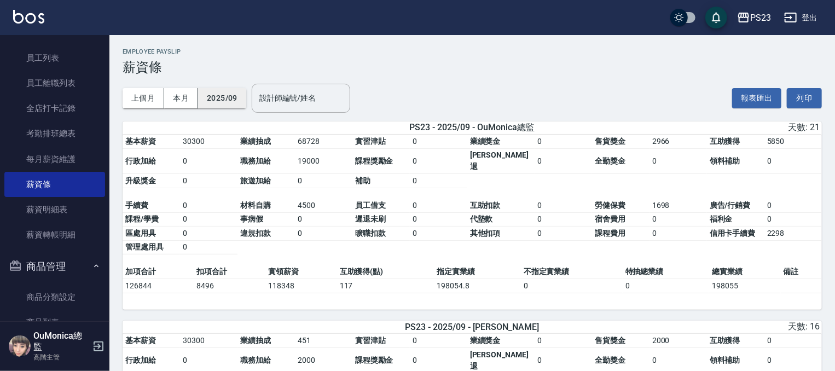
click at [217, 106] on button "2025/09" at bounding box center [222, 98] width 48 height 20
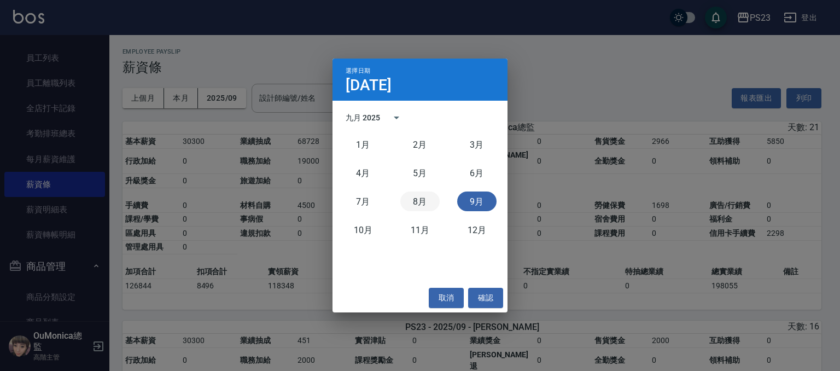
click at [425, 202] on button "8月" at bounding box center [419, 201] width 39 height 20
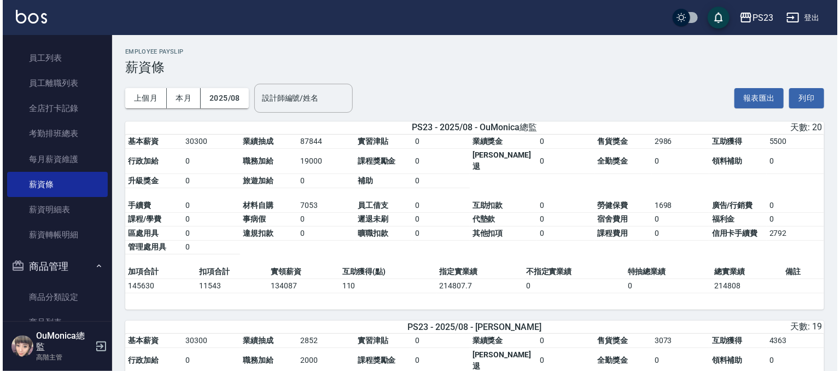
scroll to position [208, 0]
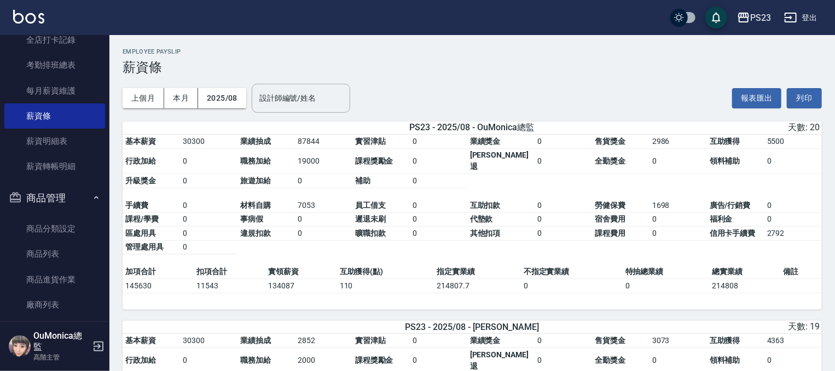
click at [809, 15] on button "登出" at bounding box center [801, 18] width 42 height 20
